Goal: Check status: Check status

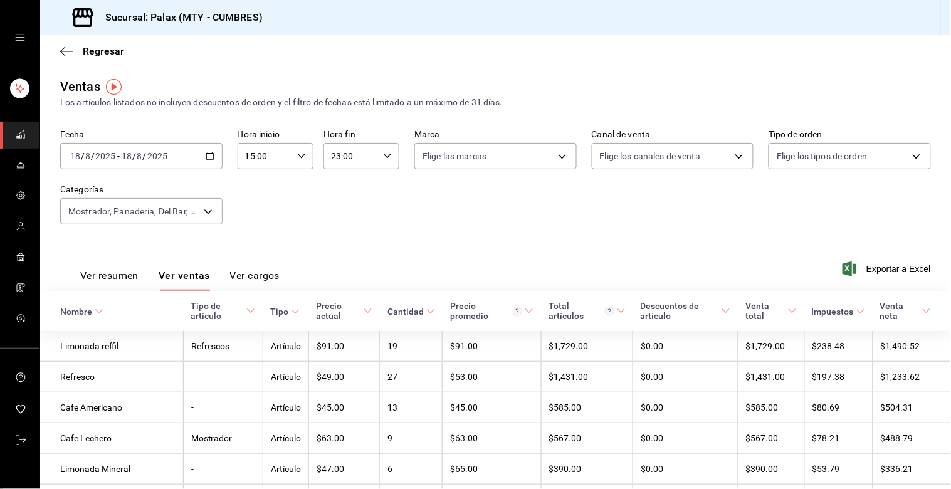
click at [214, 155] on div "[DATE] [DATE] - [DATE] [DATE]" at bounding box center [141, 156] width 162 height 26
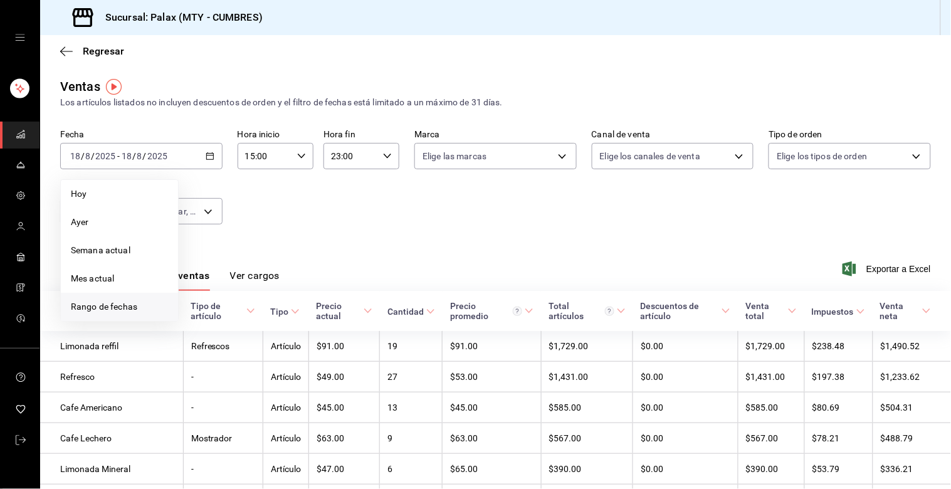
click at [84, 307] on span "Rango de fechas" at bounding box center [119, 306] width 97 height 13
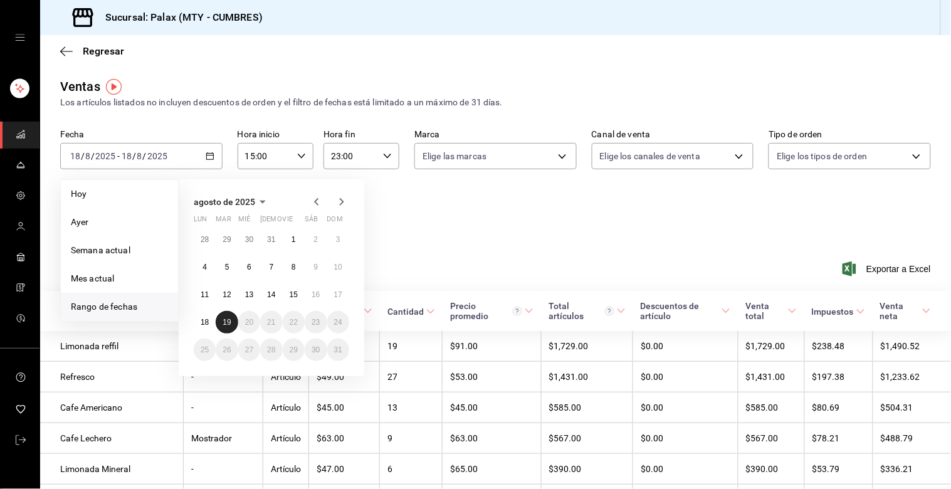
click at [220, 323] on button "19" at bounding box center [227, 322] width 22 height 23
click at [208, 322] on abbr "18" at bounding box center [205, 322] width 8 height 9
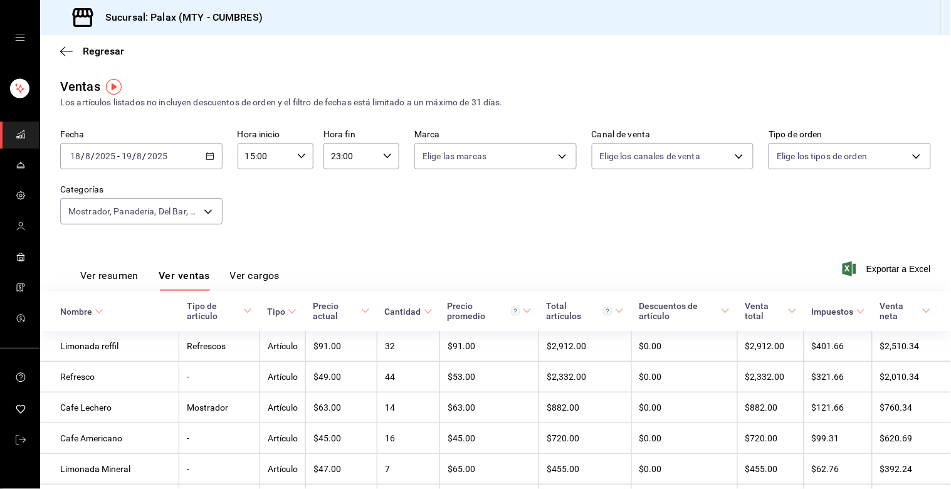
click at [304, 161] on div "15:00 Hora inicio" at bounding box center [276, 156] width 76 height 26
click at [253, 261] on span "23" at bounding box center [254, 266] width 18 height 10
type input "23:00"
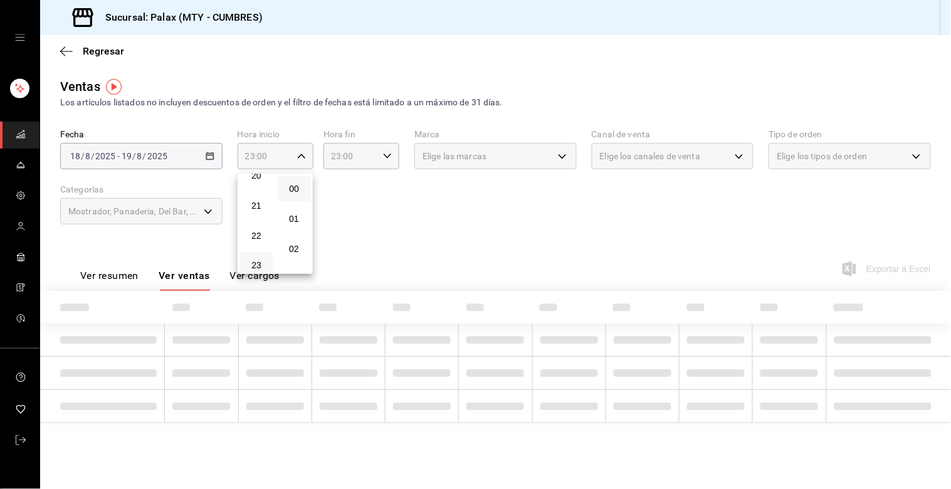
click at [399, 194] on div at bounding box center [475, 244] width 951 height 489
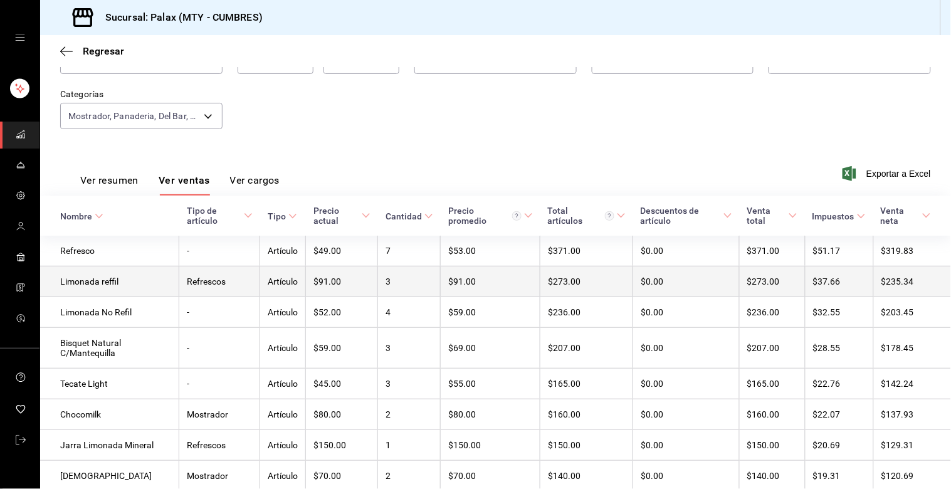
scroll to position [65, 0]
